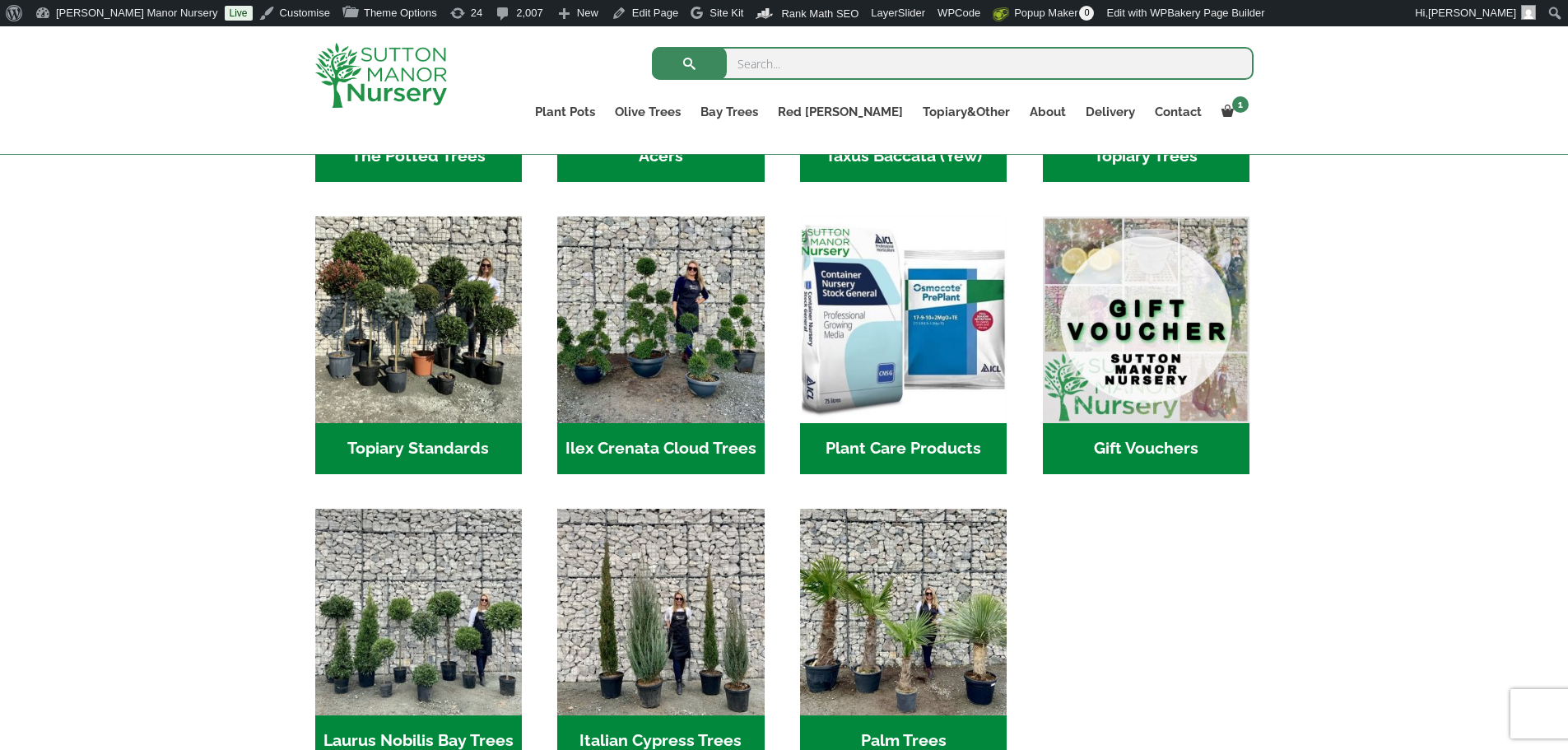
scroll to position [1400, 0]
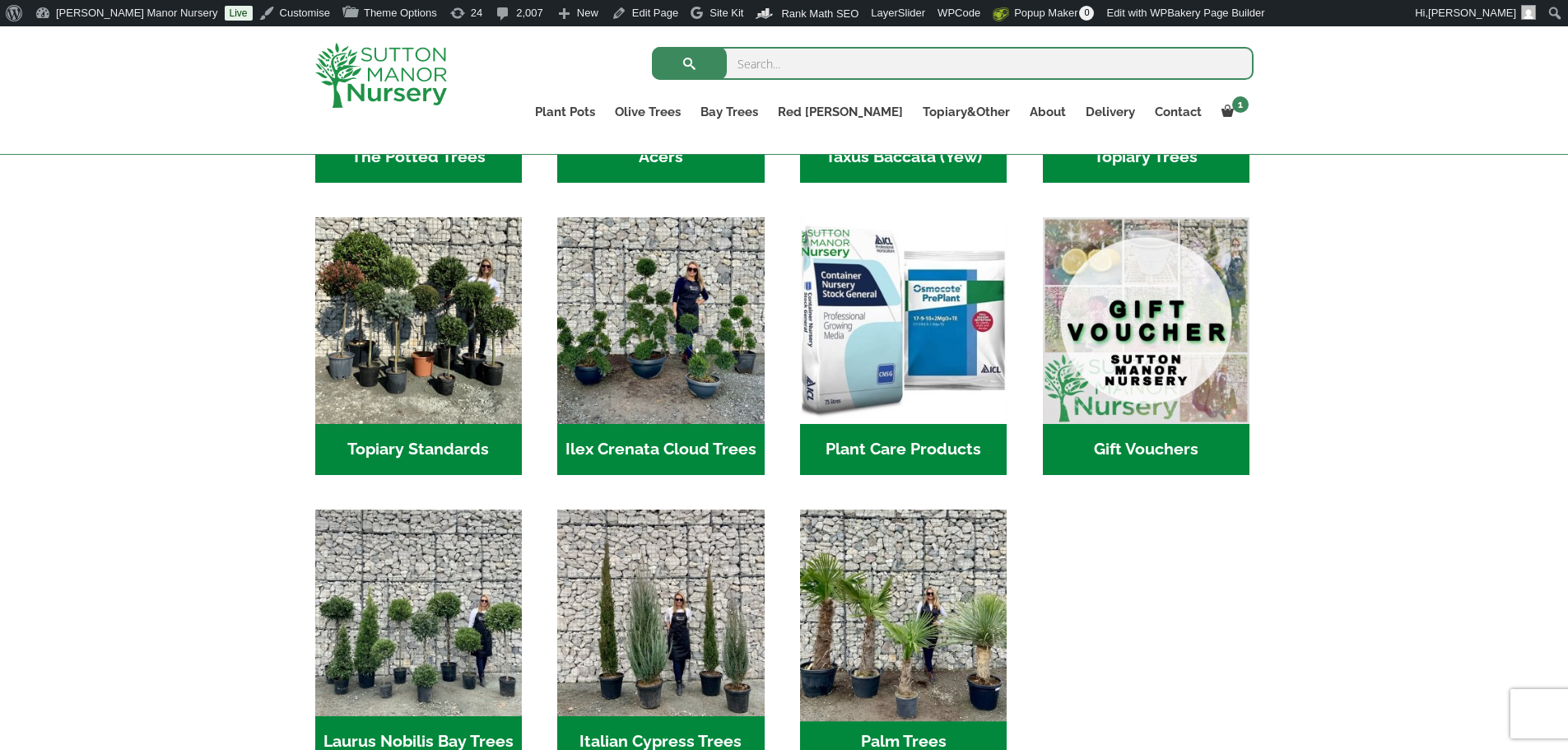
click at [872, 587] on img "Visit product category Palm Trees" at bounding box center [904, 613] width 217 height 217
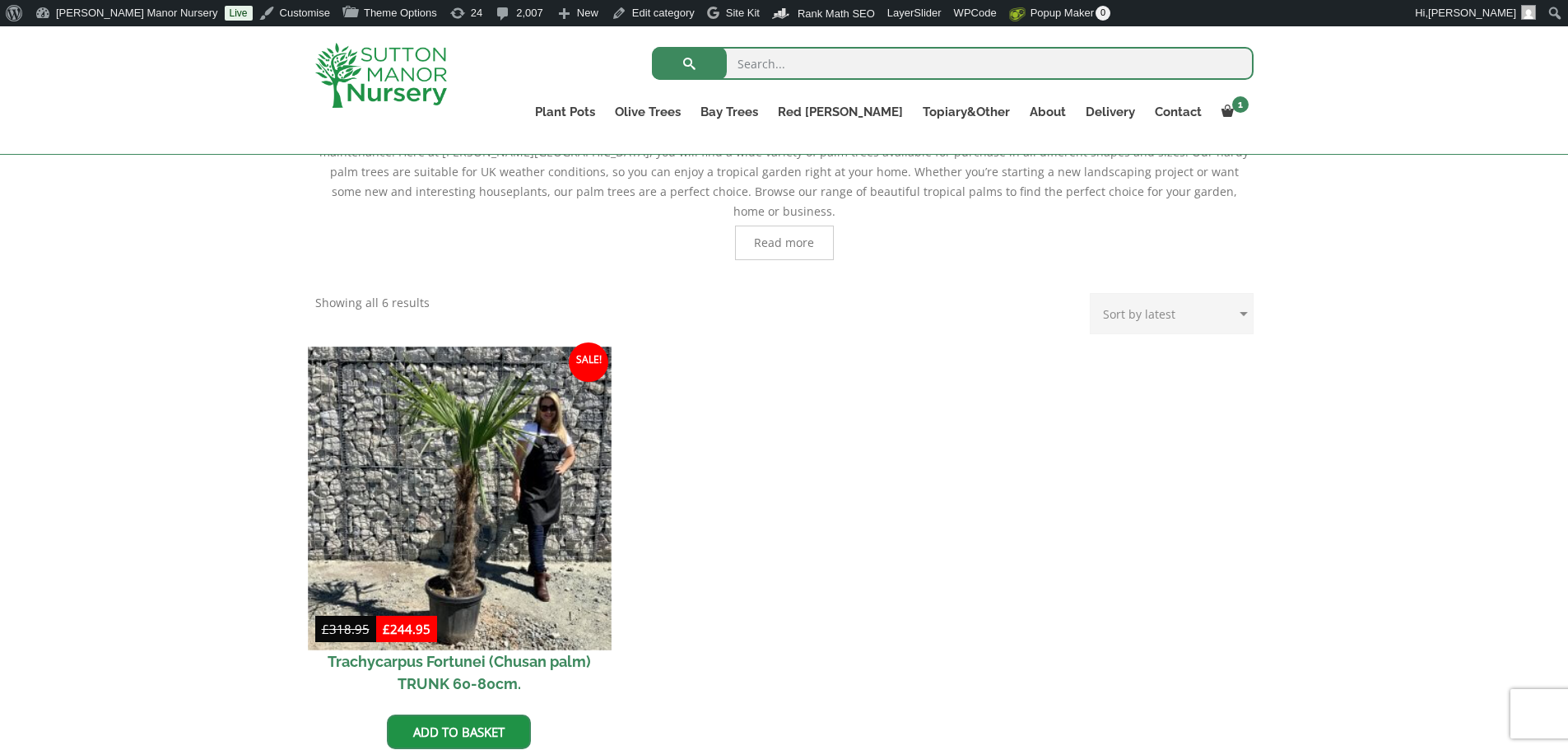
click at [470, 528] on img at bounding box center [459, 498] width 303 height 303
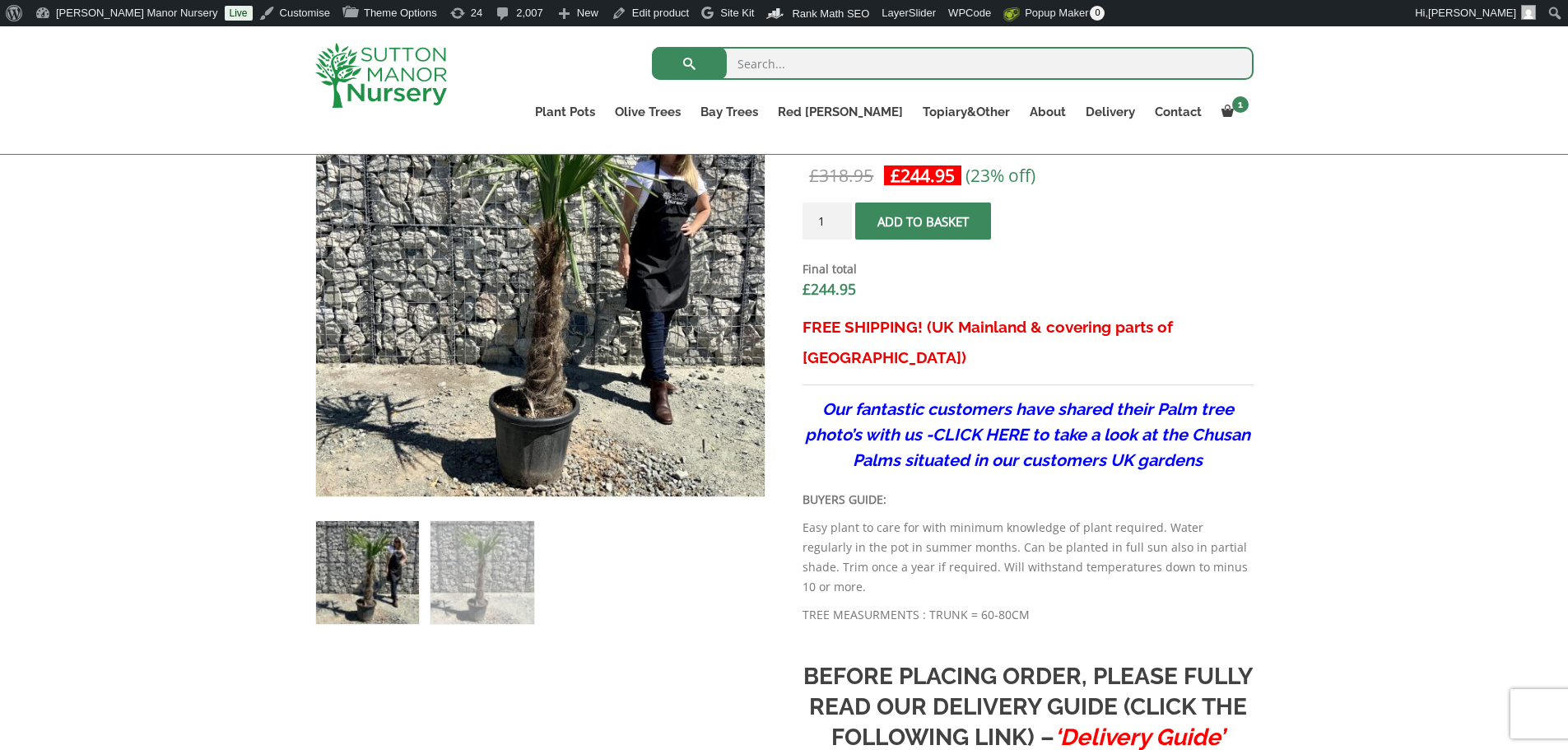
scroll to position [658, 0]
